Goal: Task Accomplishment & Management: Use online tool/utility

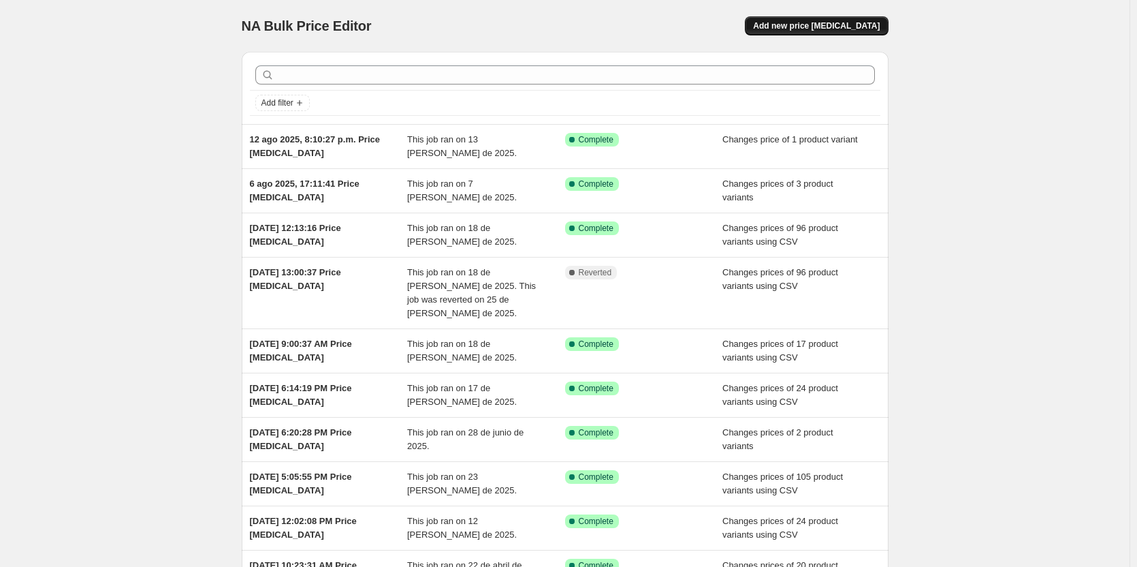
click at [807, 18] on button "Add new price [MEDICAL_DATA]" at bounding box center [816, 25] width 143 height 19
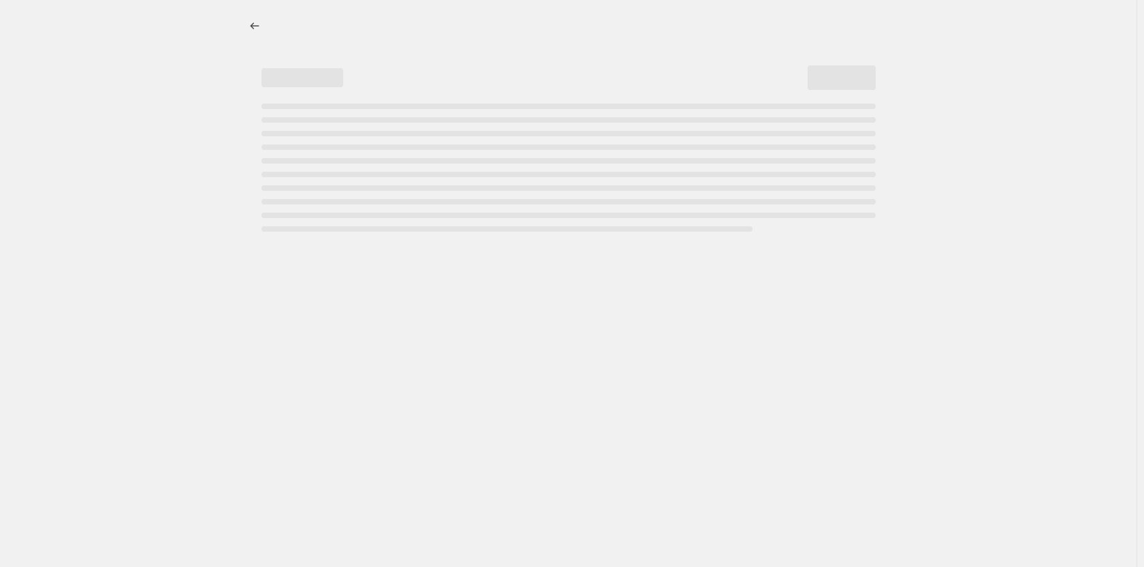
select select "percentage"
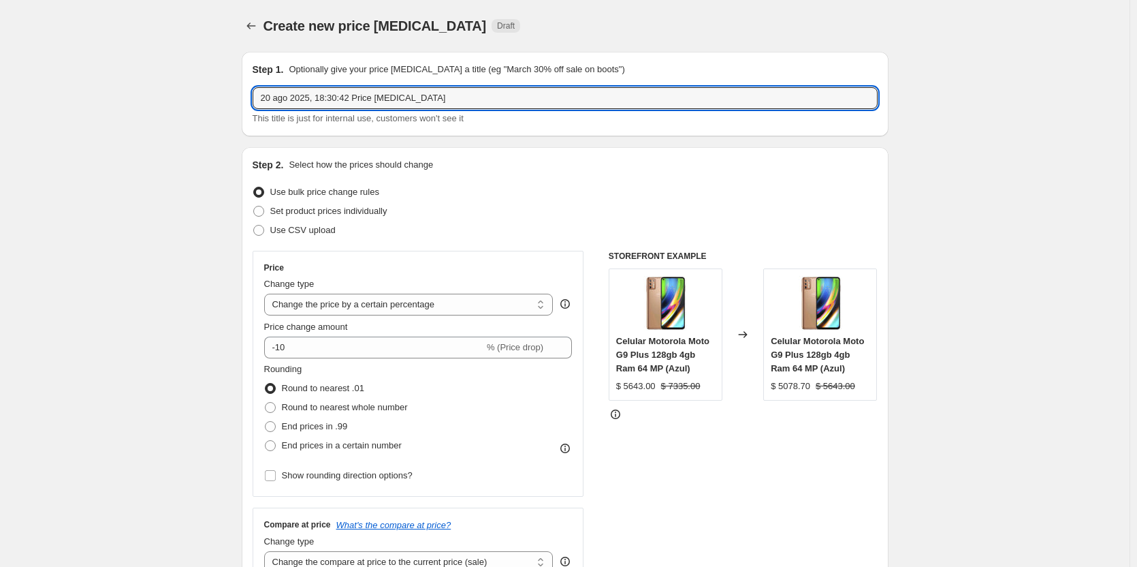
drag, startPoint x: 453, startPoint y: 100, endPoint x: 224, endPoint y: 106, distance: 229.5
type input "OFERTA GHIA"
click at [305, 230] on span "Use CSV upload" at bounding box center [302, 230] width 65 height 10
click at [254, 225] on input "Use CSV upload" at bounding box center [253, 225] width 1 height 1
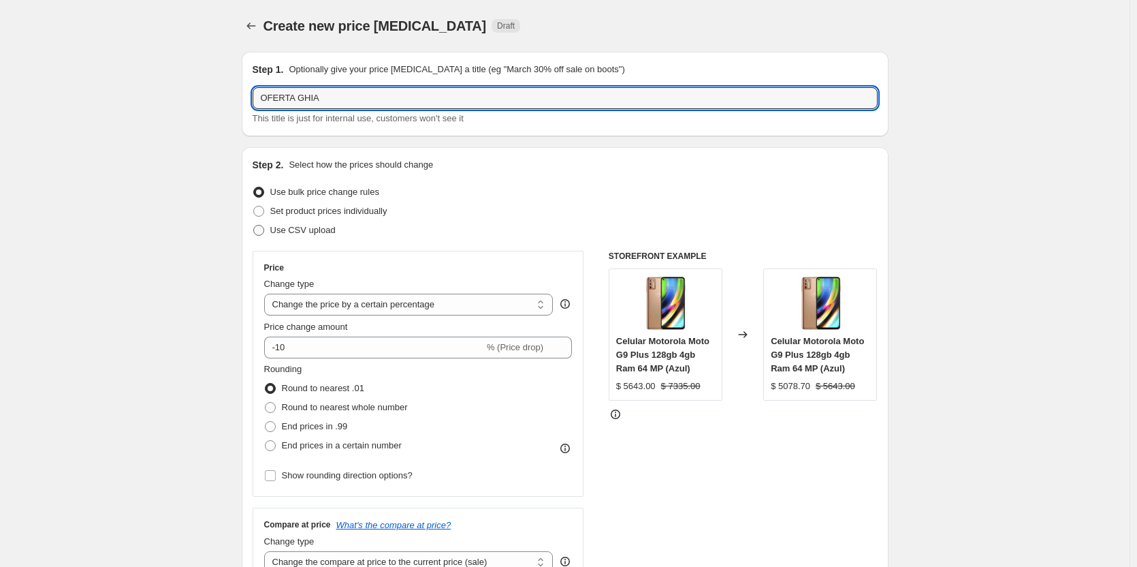
radio input "true"
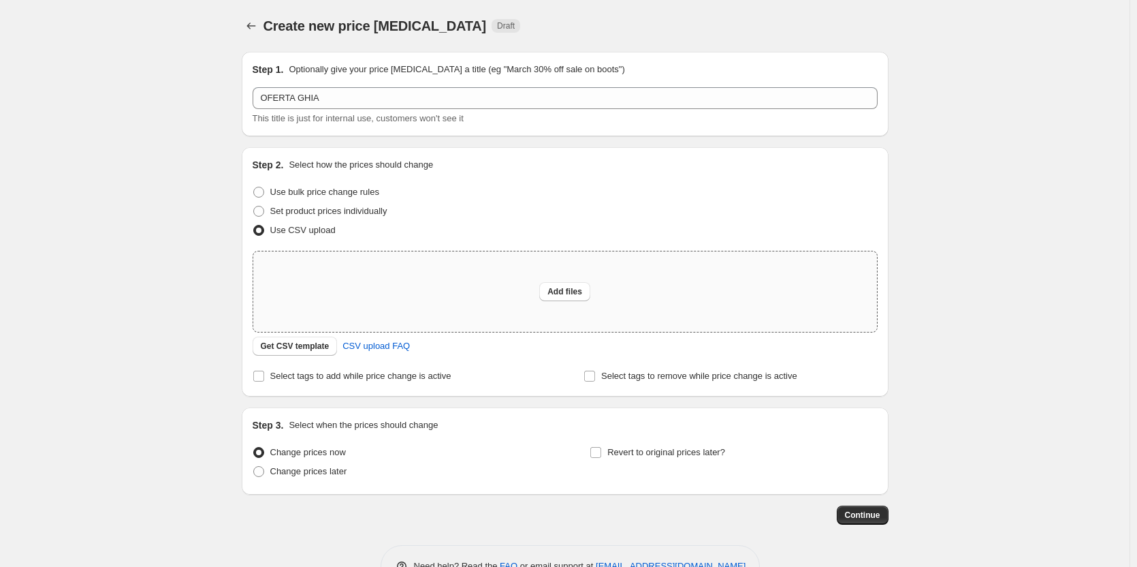
click at [507, 285] on div "Add files" at bounding box center [565, 291] width 624 height 80
click at [287, 342] on span "Get CSV template" at bounding box center [295, 345] width 69 height 11
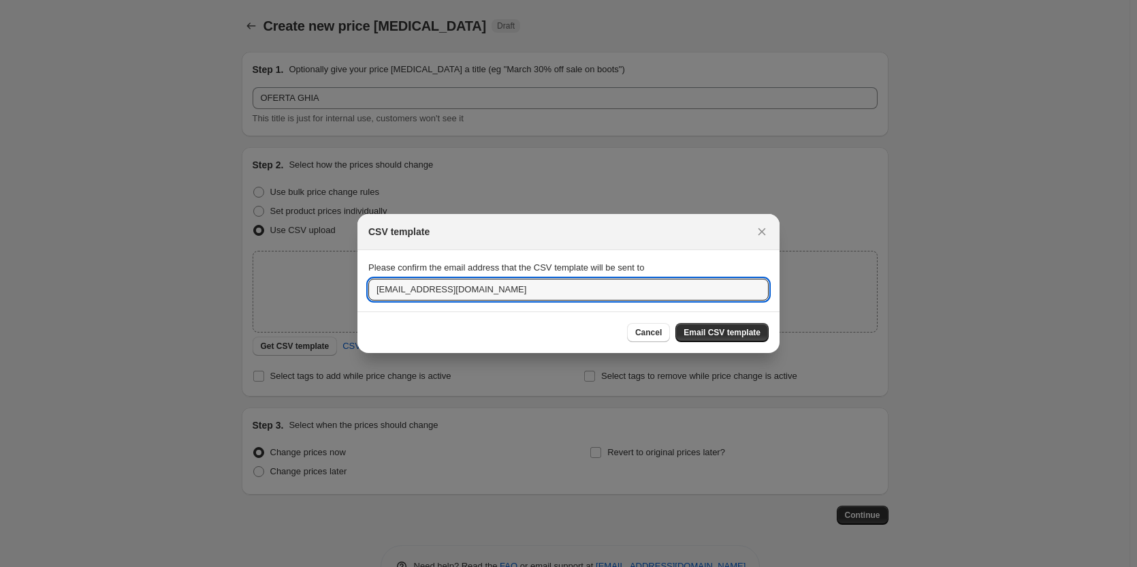
drag, startPoint x: 584, startPoint y: 289, endPoint x: 244, endPoint y: 287, distance: 339.8
type input "[EMAIL_ADDRESS][DOMAIN_NAME]"
click at [741, 332] on span "Email CSV template" at bounding box center [722, 332] width 77 height 11
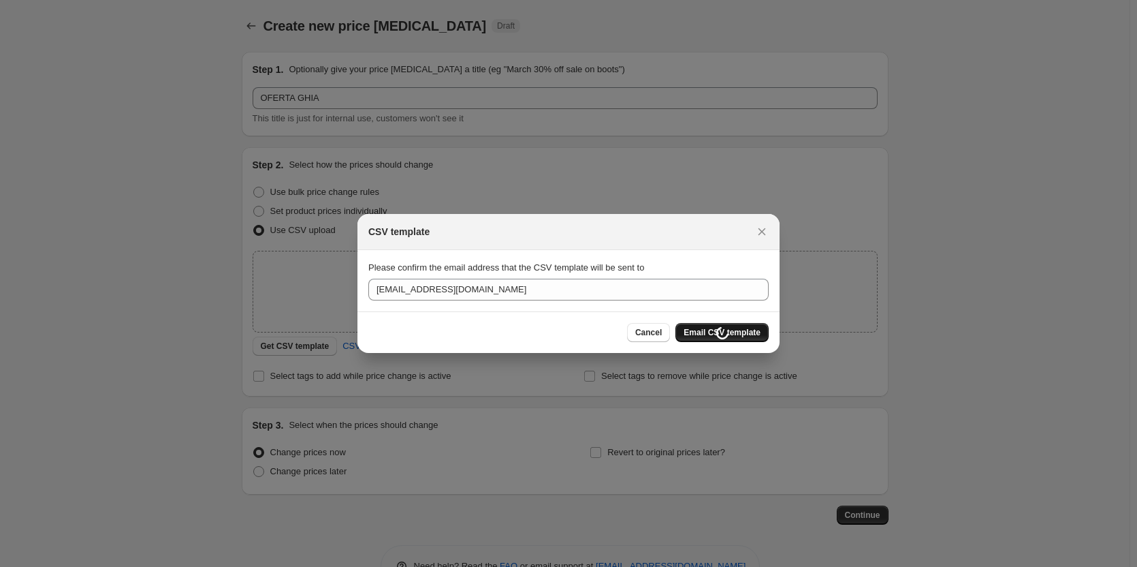
click at [741, 332] on div "Cancel Loading Email CSV template" at bounding box center [698, 332] width 142 height 19
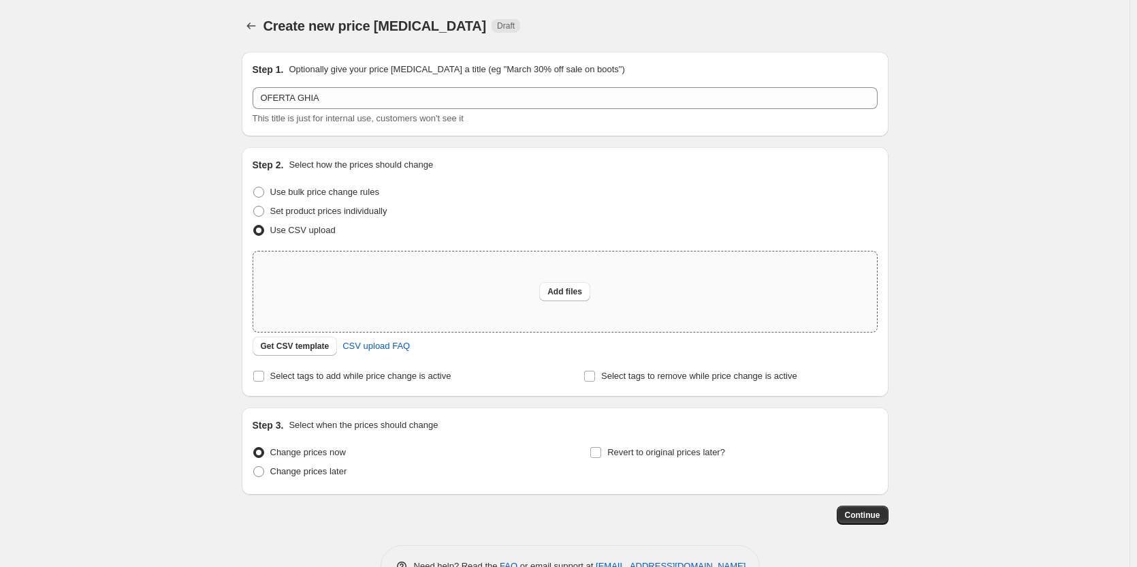
click at [426, 280] on div "Add files" at bounding box center [565, 291] width 624 height 80
type input "C:\fakepath\PROMOS GHIA TV.csv"
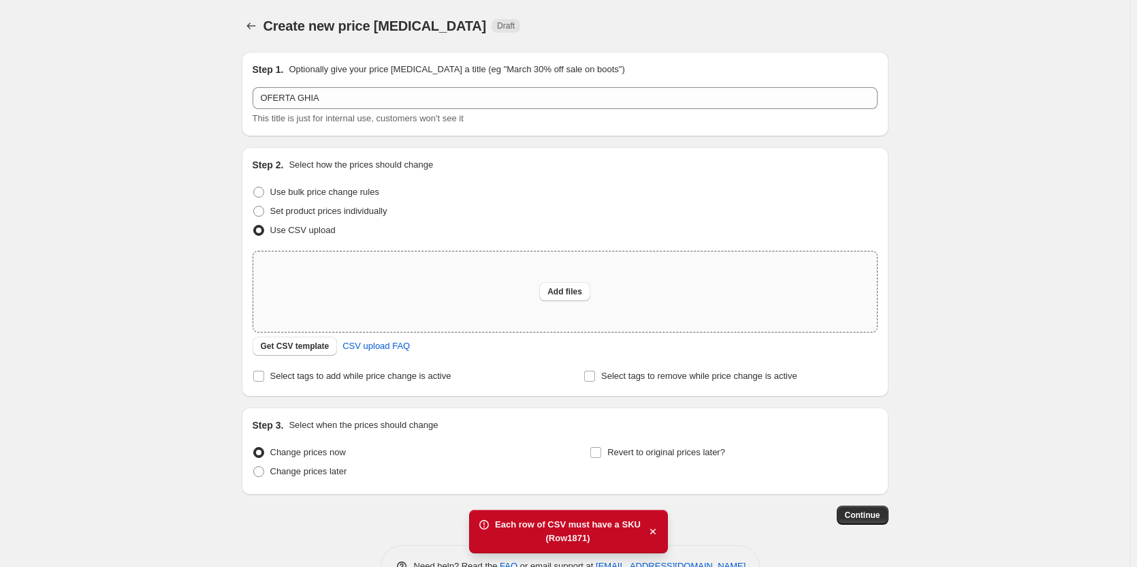
click at [417, 290] on div "Add files" at bounding box center [565, 291] width 624 height 80
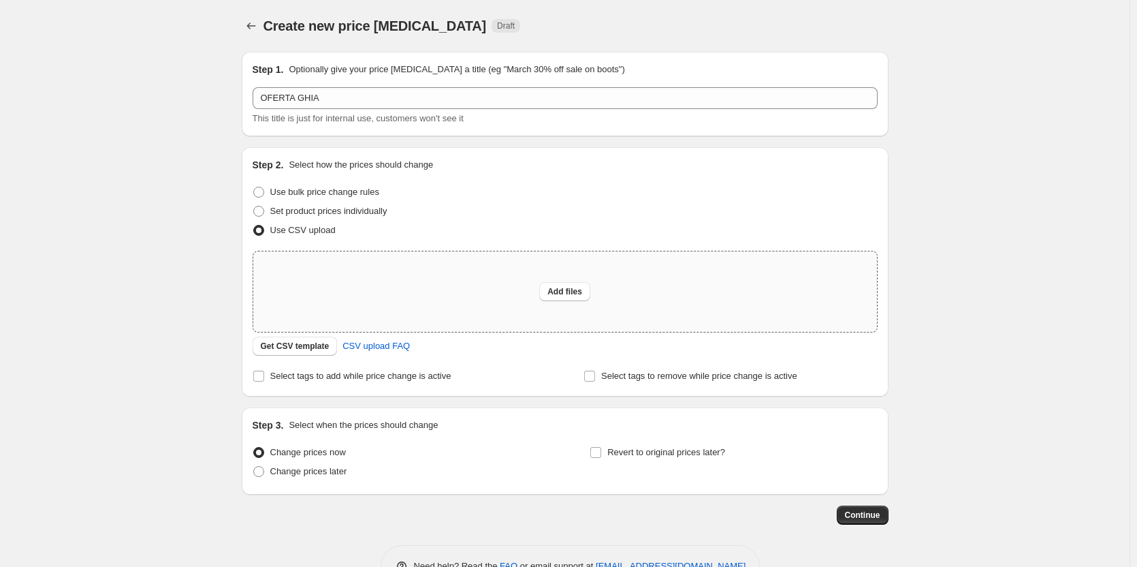
click at [404, 279] on div "Add files" at bounding box center [565, 291] width 624 height 80
type input "C:\fakepath\PROMOS GHIA TV.csv"
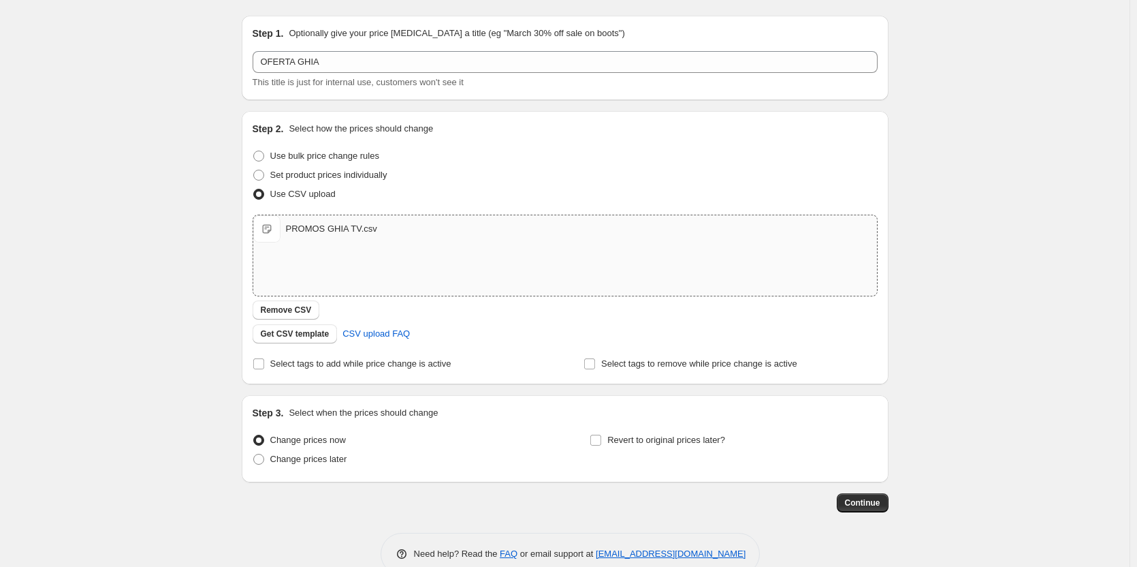
scroll to position [65, 0]
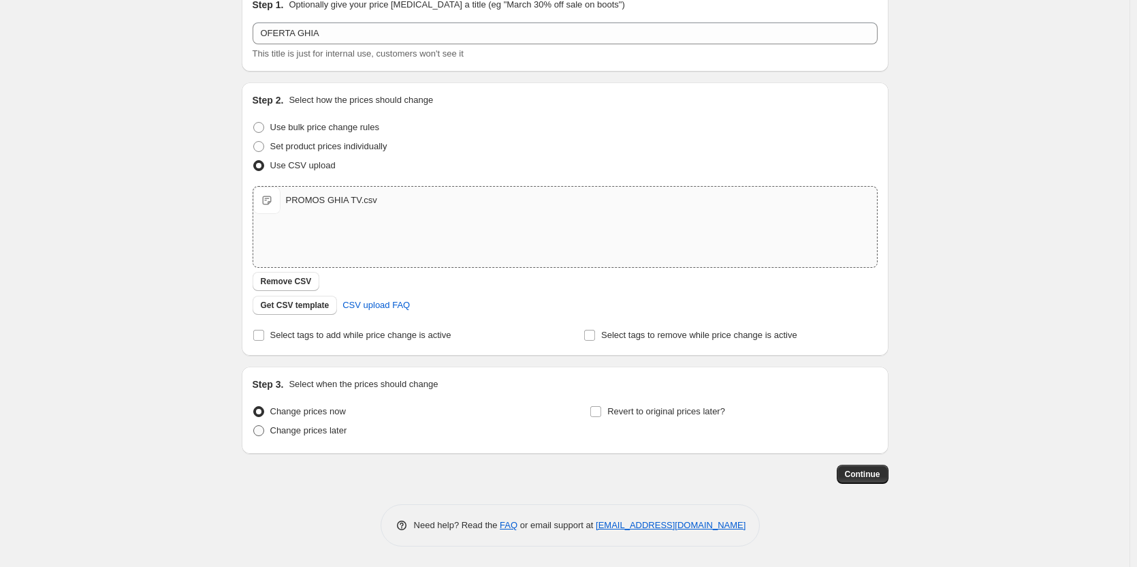
click at [335, 431] on span "Change prices later" at bounding box center [308, 430] width 77 height 10
click at [254, 426] on input "Change prices later" at bounding box center [253, 425] width 1 height 1
radio input "true"
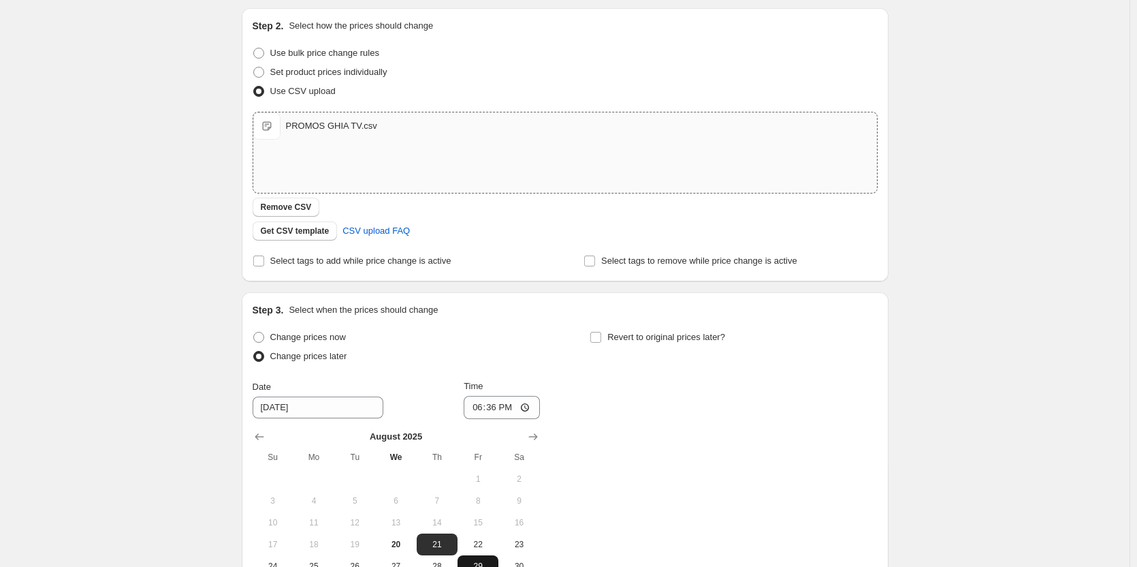
scroll to position [269, 0]
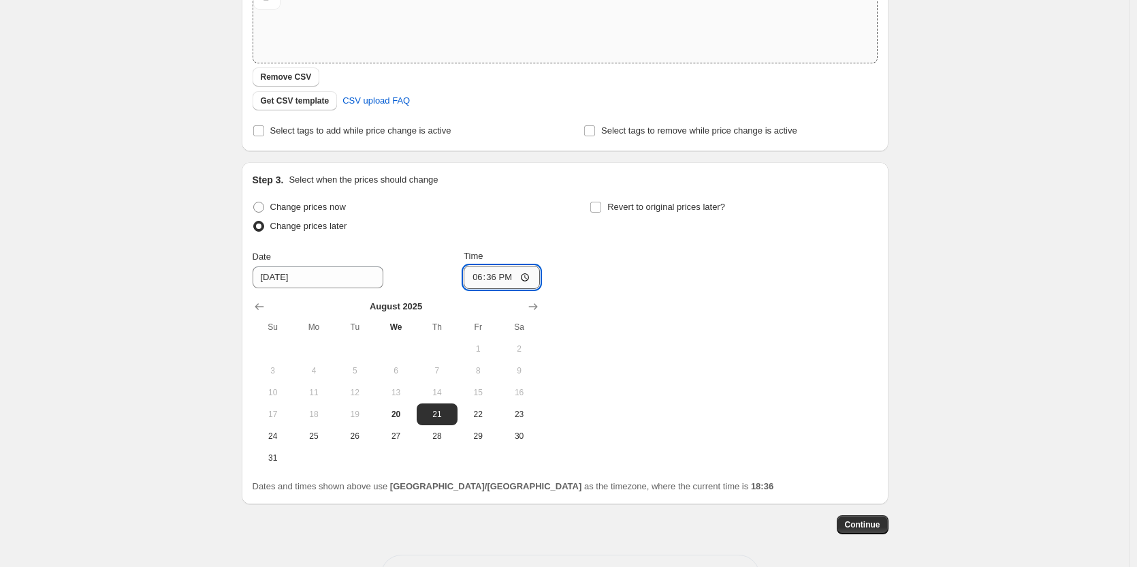
click at [496, 278] on input "18:36" at bounding box center [502, 277] width 76 height 23
type input "03:00"
click at [531, 276] on input "03:00" at bounding box center [502, 277] width 76 height 23
click at [577, 236] on div "Change prices now Change prices later Date [DATE] Time 03:00 [DATE] Su Mo Tu We…" at bounding box center [565, 332] width 625 height 271
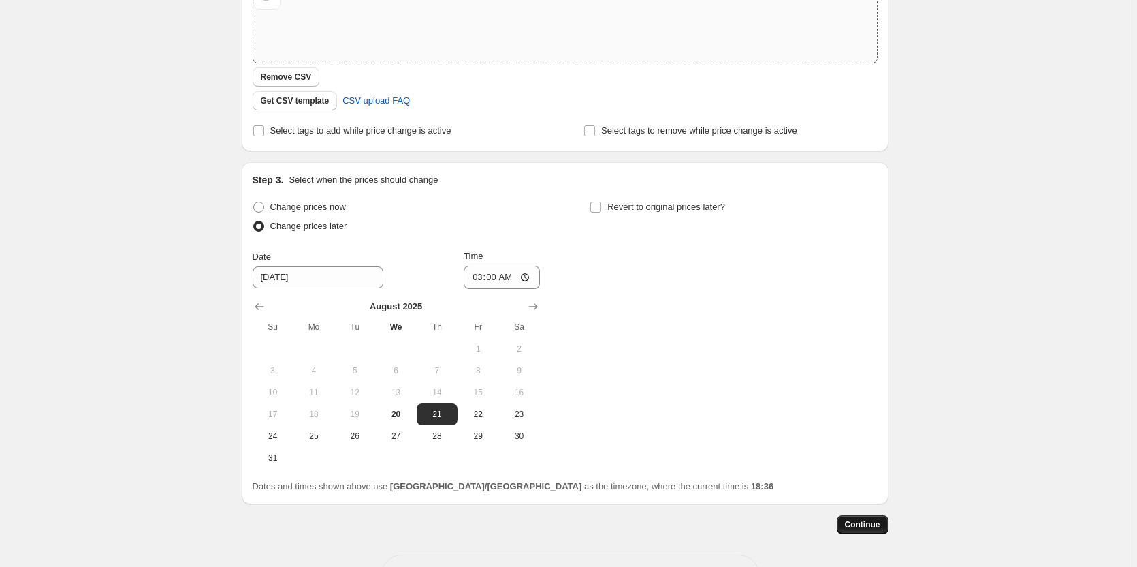
click at [868, 522] on span "Continue" at bounding box center [862, 524] width 35 height 11
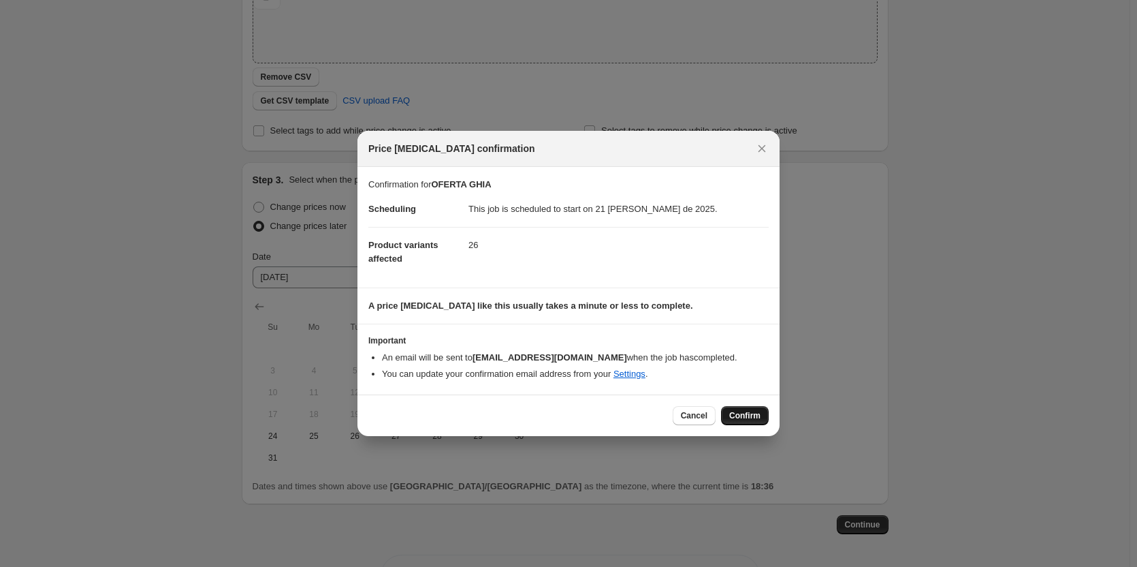
click at [767, 412] on button "Confirm" at bounding box center [745, 415] width 48 height 19
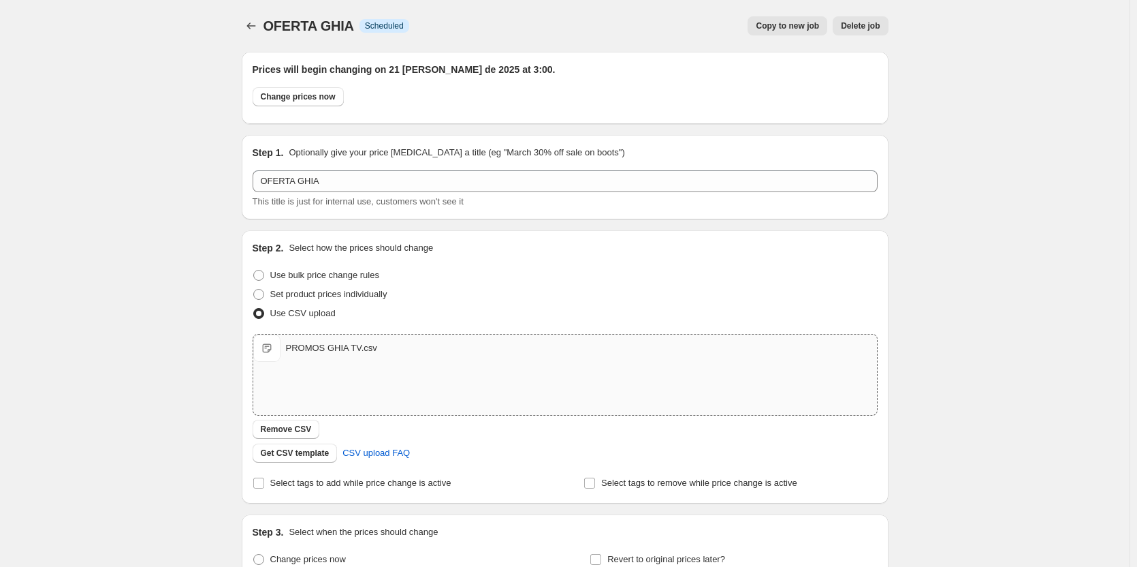
scroll to position [269, 0]
